Goal: Download file/media

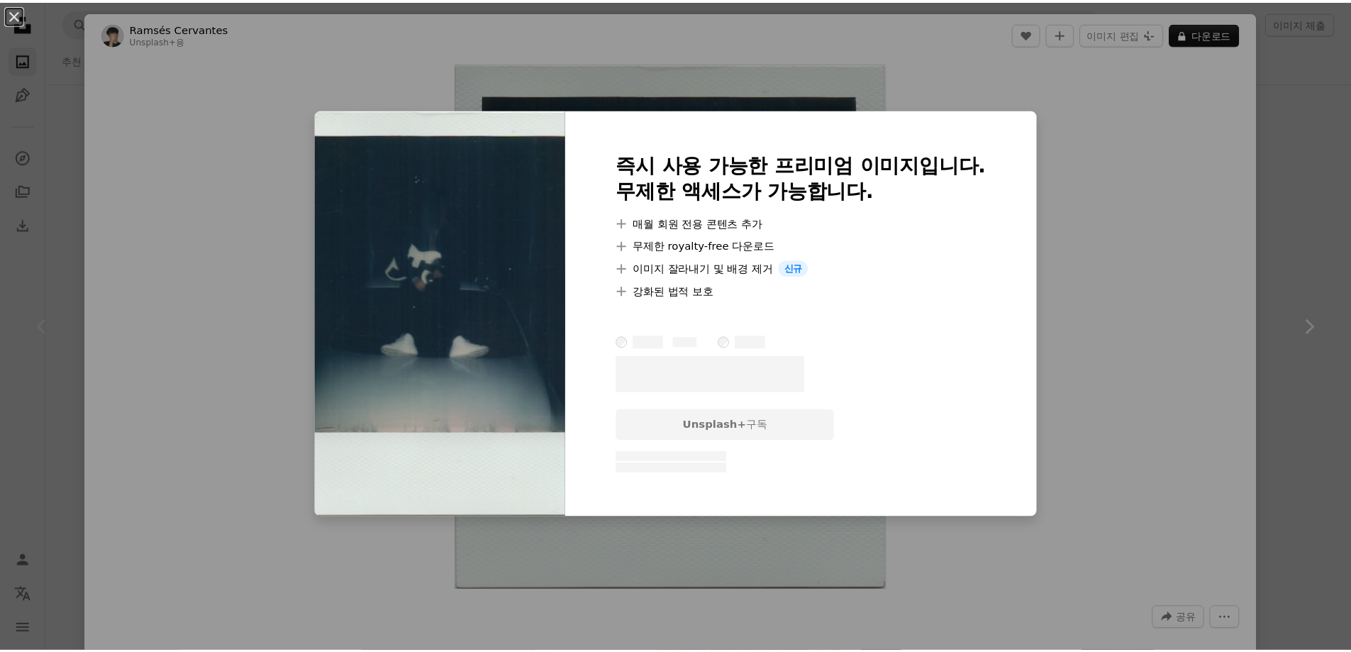
scroll to position [3830, 0]
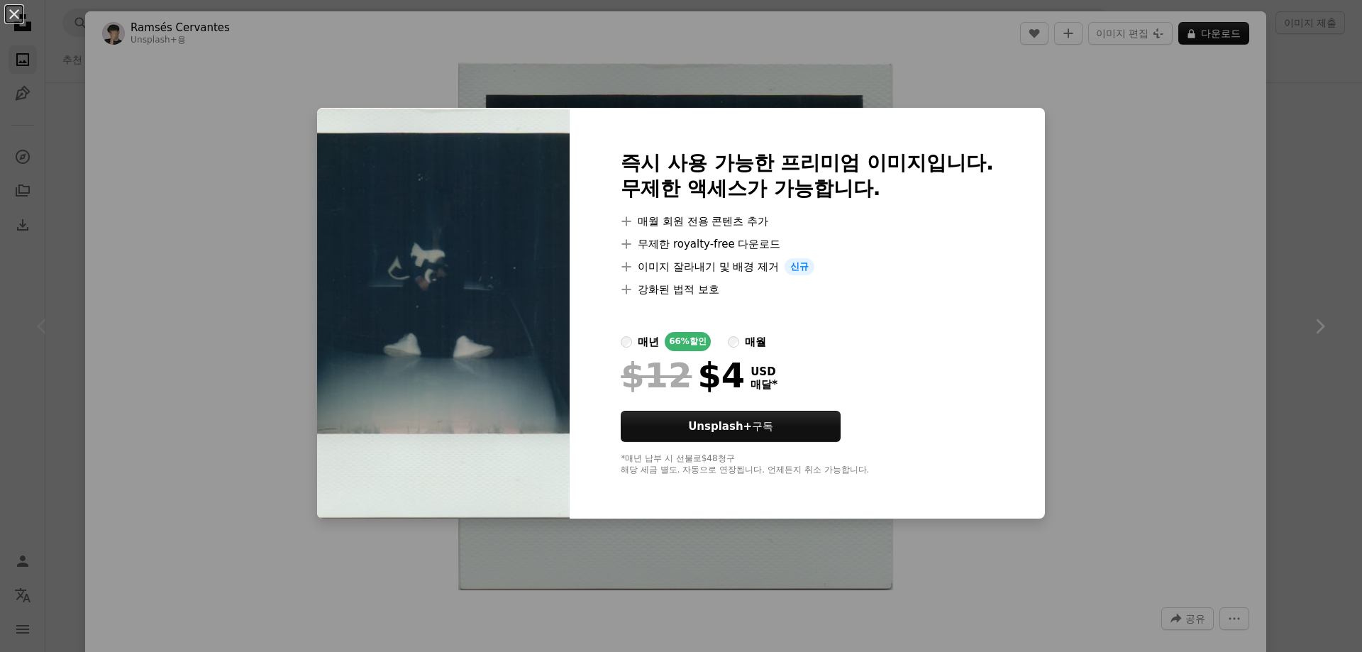
click at [1123, 174] on div "An X shape 즉시 사용 가능한 프리미엄 이미지입니다. 무제한 액세스가 가능합니다. A plus sign 매월 회원 전용 콘텐츠 추가 A…" at bounding box center [681, 326] width 1362 height 652
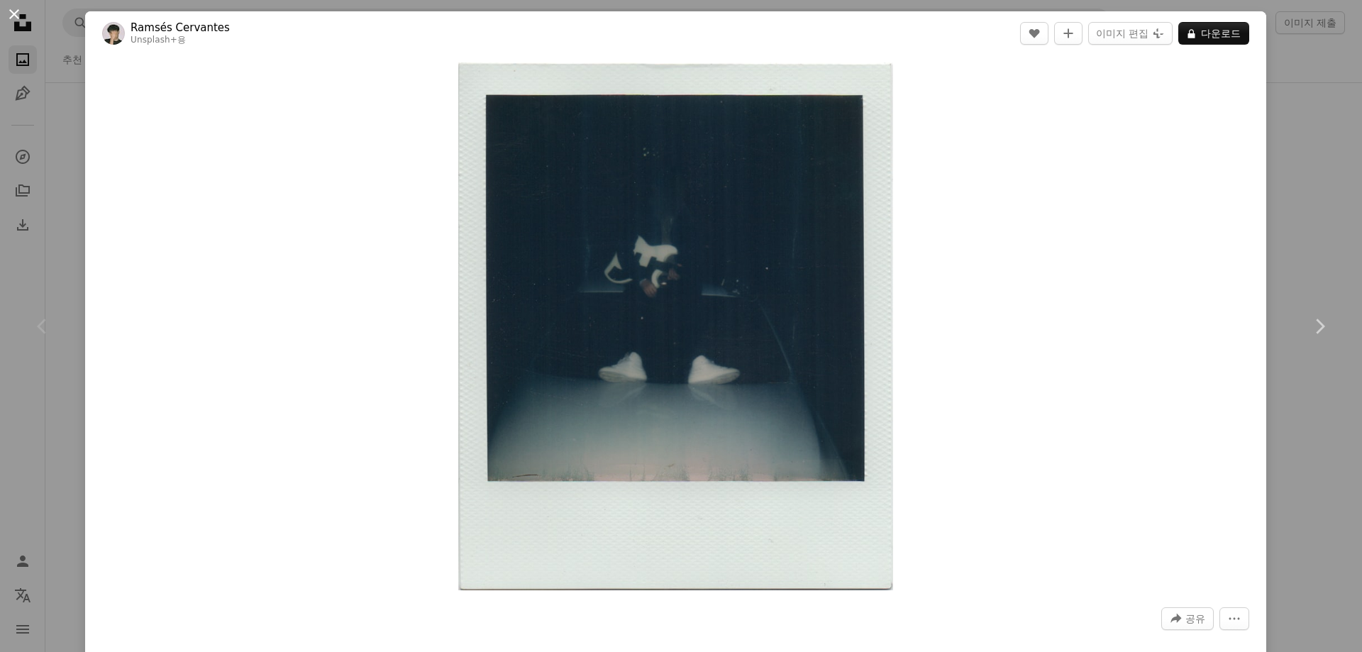
click at [9, 15] on button "An X shape" at bounding box center [14, 14] width 17 height 17
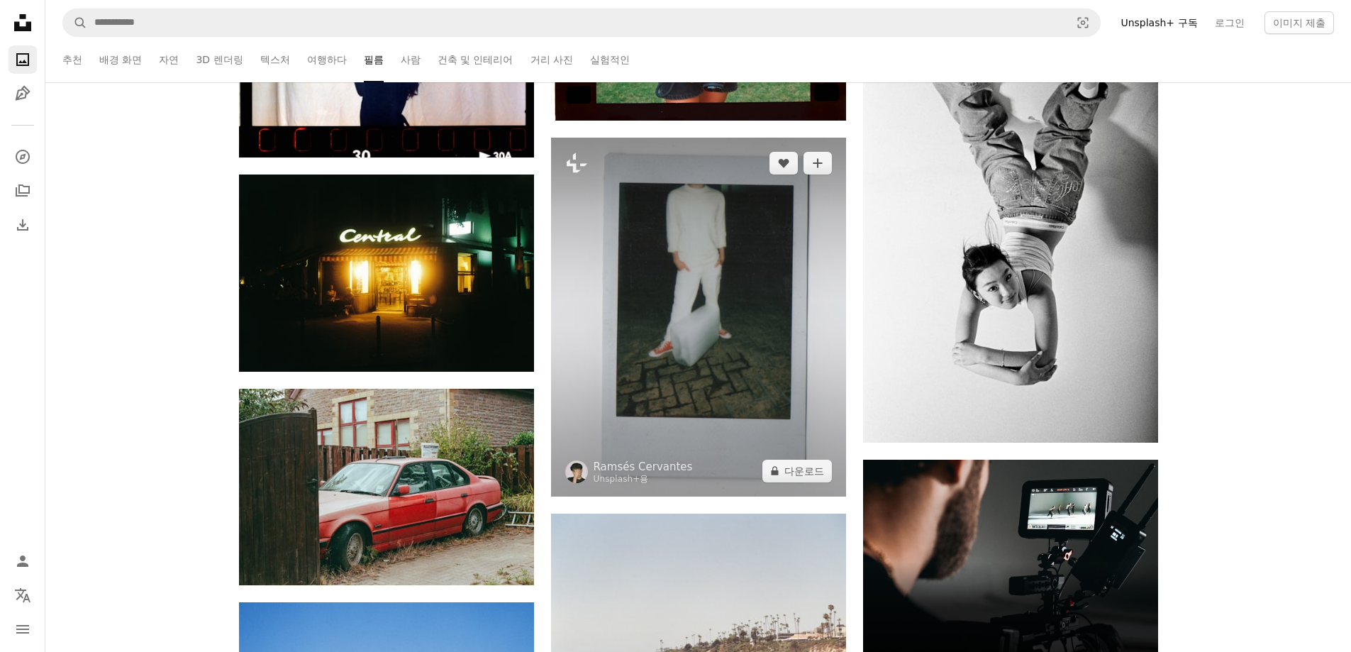
click at [697, 284] on img at bounding box center [698, 317] width 295 height 359
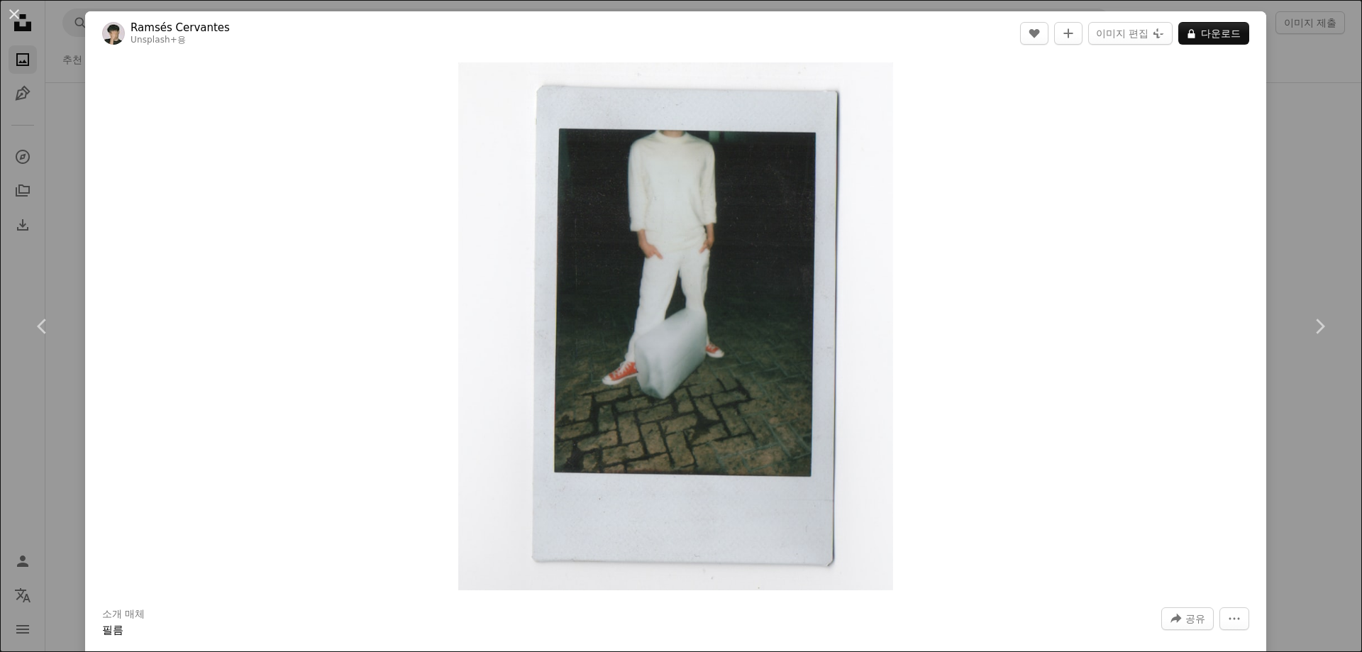
click at [1324, 156] on div "An X shape Chevron left Chevron right [PERSON_NAME] Unsplash+ 용 A heart A plus …" at bounding box center [681, 326] width 1362 height 652
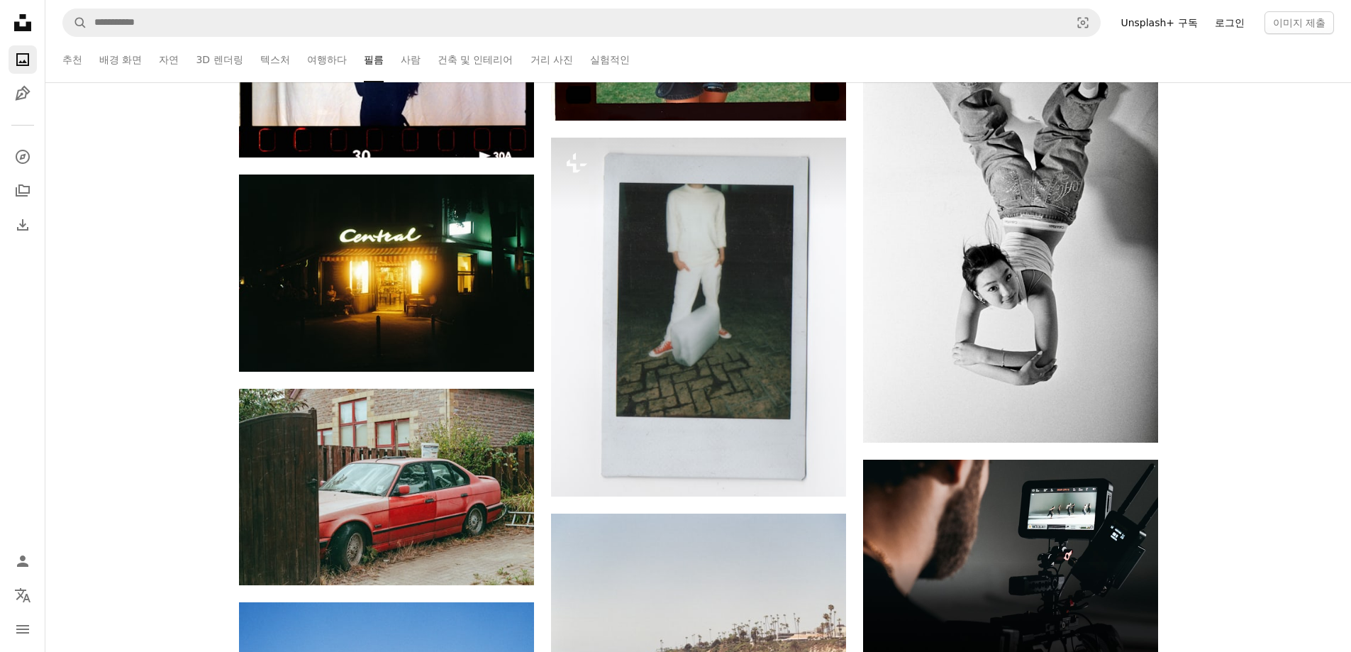
click at [1240, 27] on link "로그인" at bounding box center [1230, 22] width 47 height 23
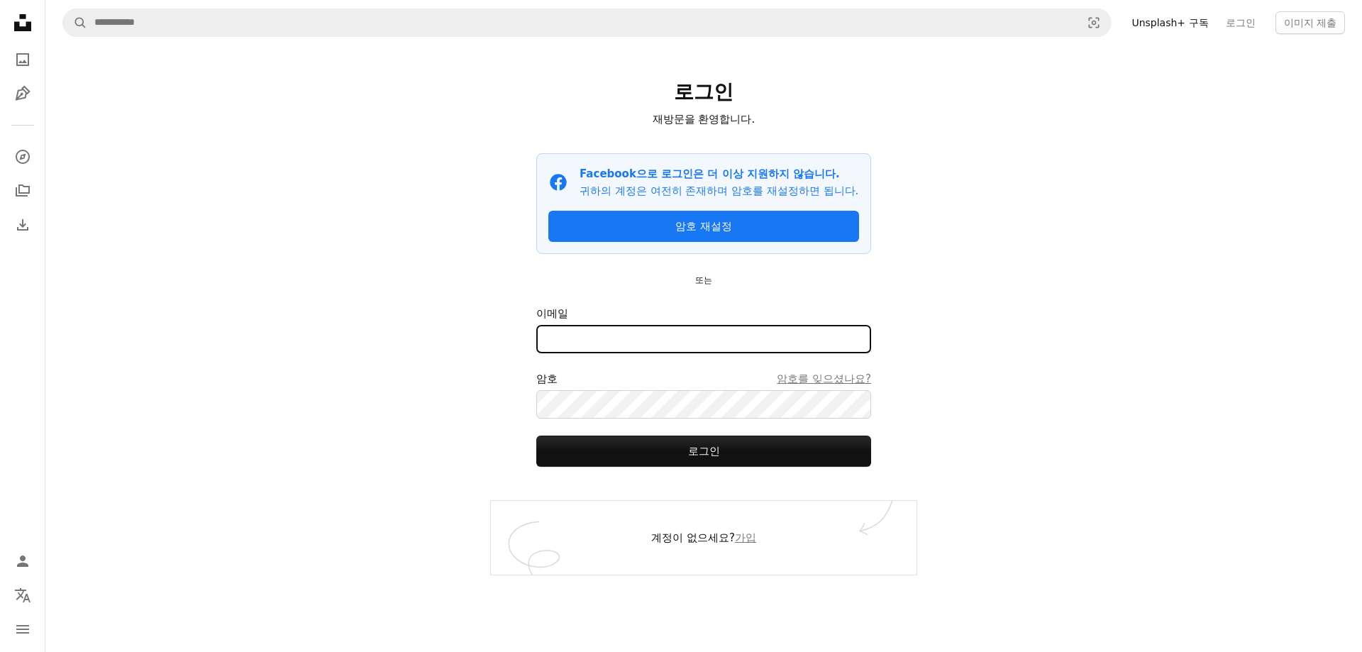
click at [652, 353] on input "이메일" at bounding box center [703, 339] width 335 height 28
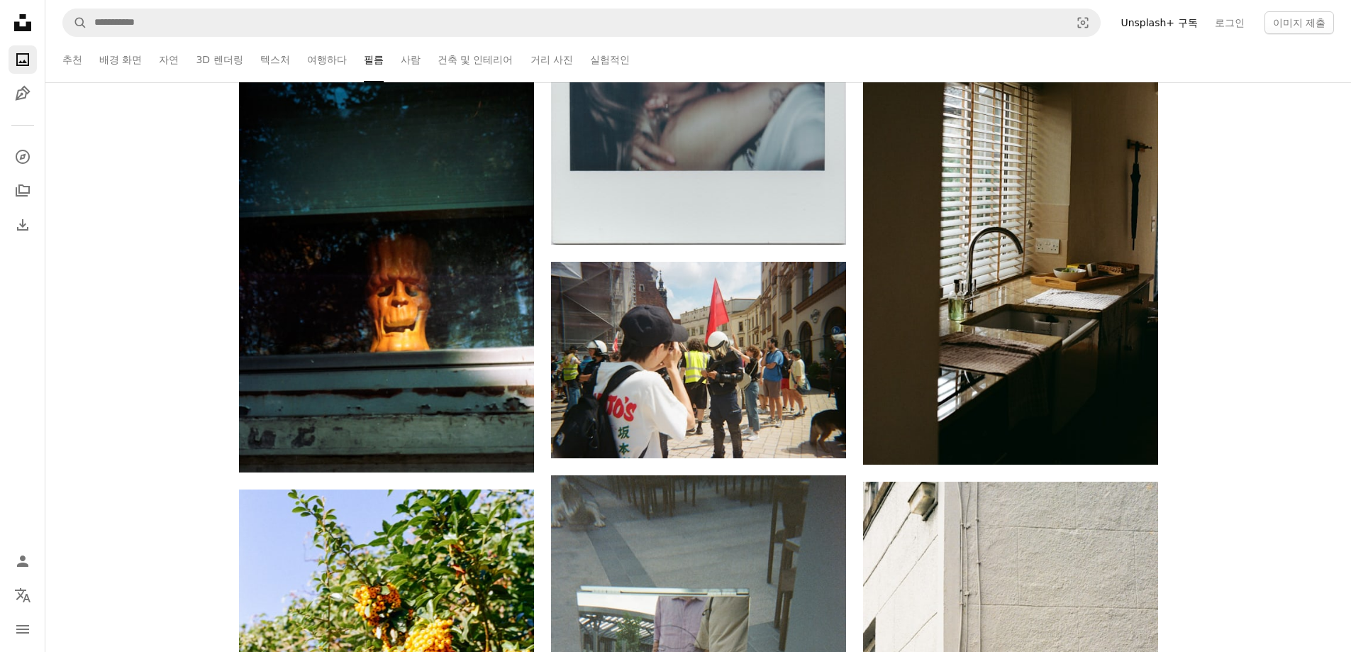
scroll to position [5887, 0]
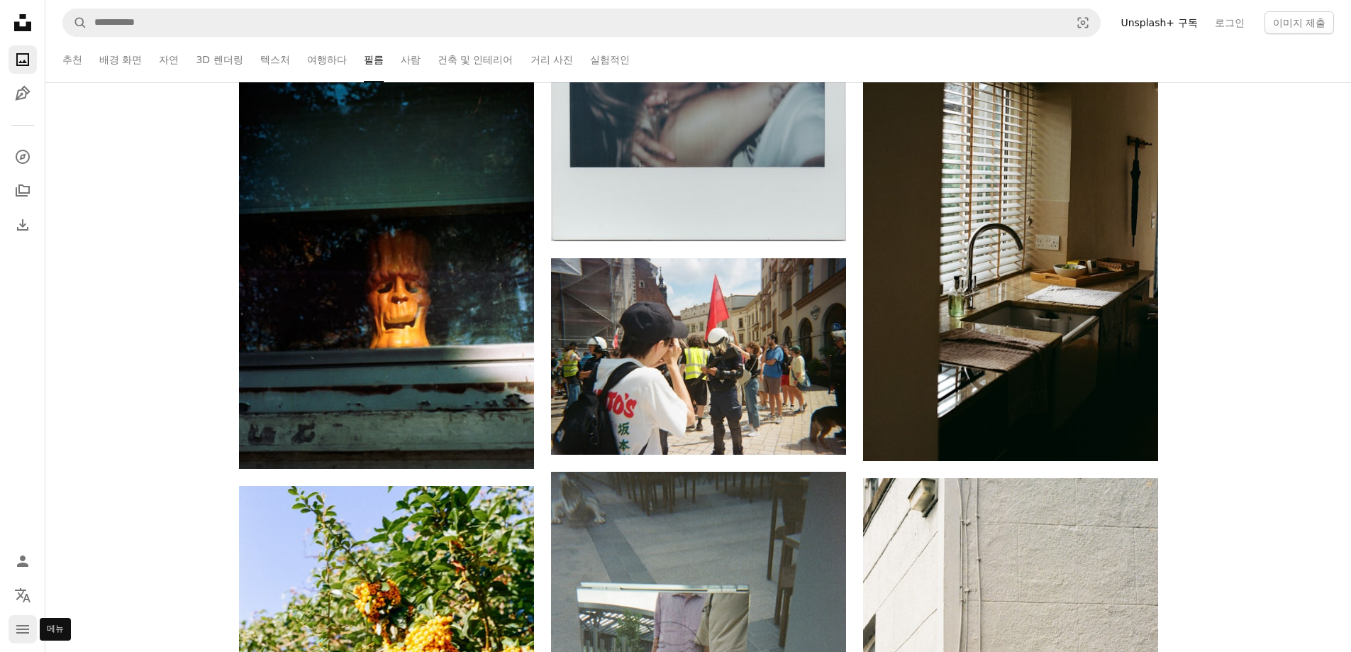
click at [18, 627] on icon "navigation menu" at bounding box center [22, 629] width 17 height 17
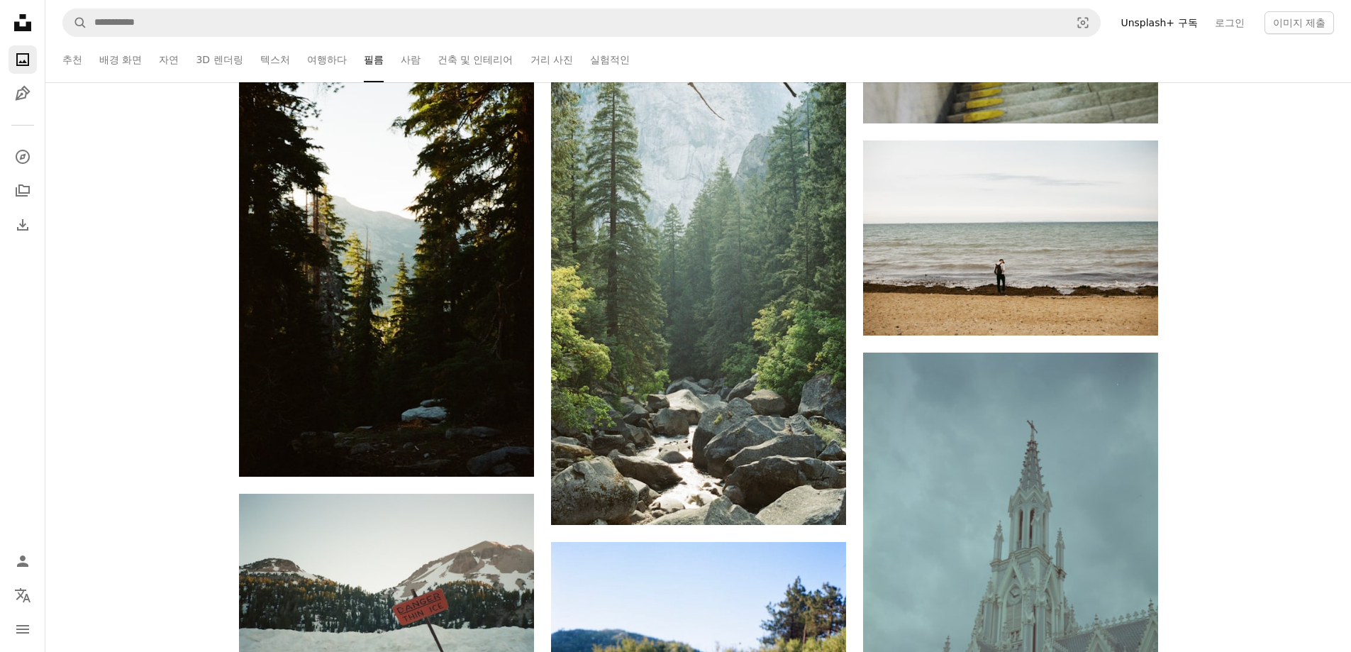
scroll to position [10711, 0]
